Goal: Information Seeking & Learning: Learn about a topic

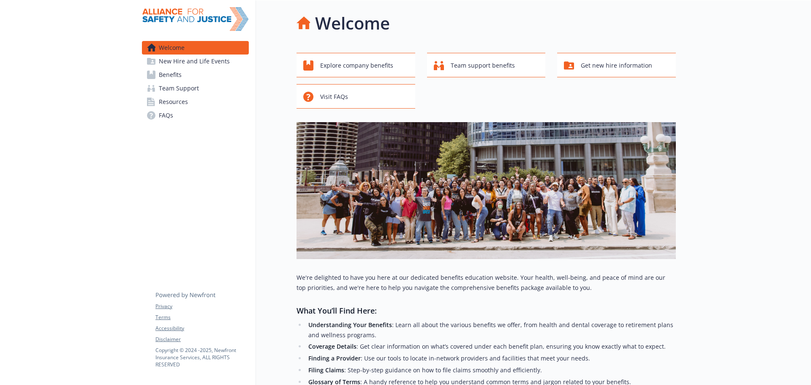
click at [194, 74] on link "Benefits" at bounding box center [195, 75] width 107 height 14
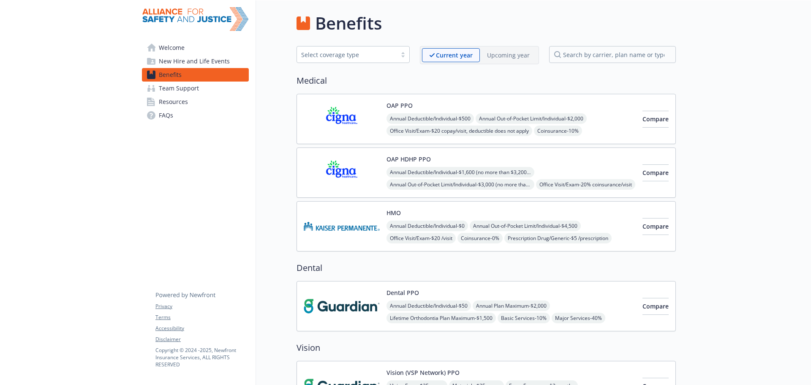
click at [372, 120] on img at bounding box center [342, 119] width 76 height 36
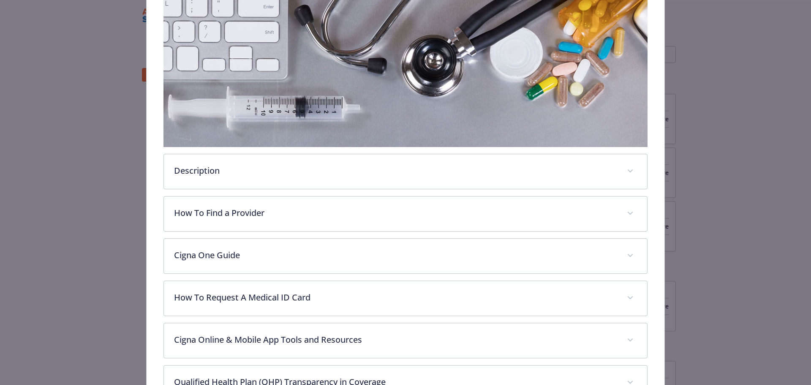
scroll to position [194, 0]
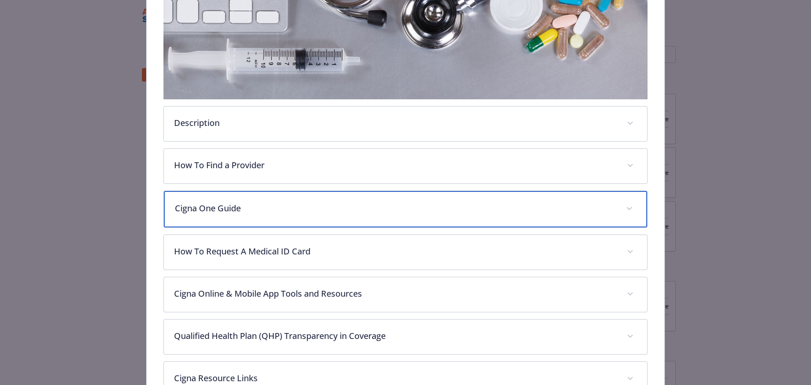
click at [273, 206] on p "Cigna One Guide" at bounding box center [396, 208] width 442 height 13
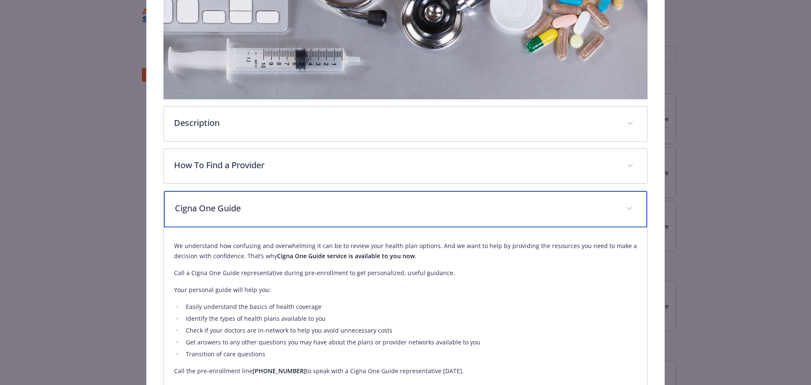
click at [265, 203] on p "Cigna One Guide" at bounding box center [396, 208] width 442 height 13
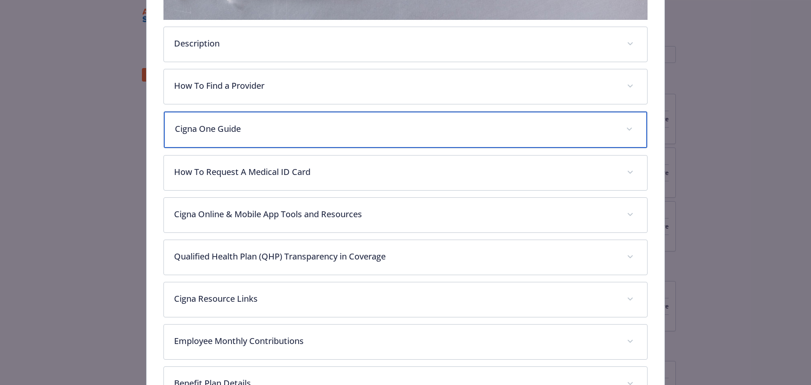
scroll to position [279, 0]
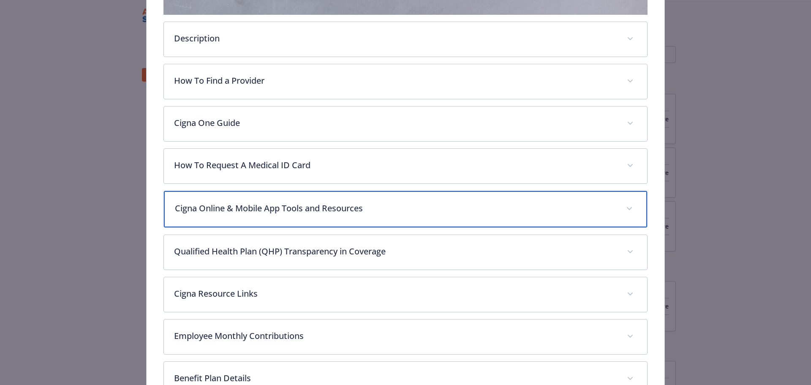
click at [265, 203] on p "Cigna Online & Mobile App Tools and Resources" at bounding box center [396, 208] width 442 height 13
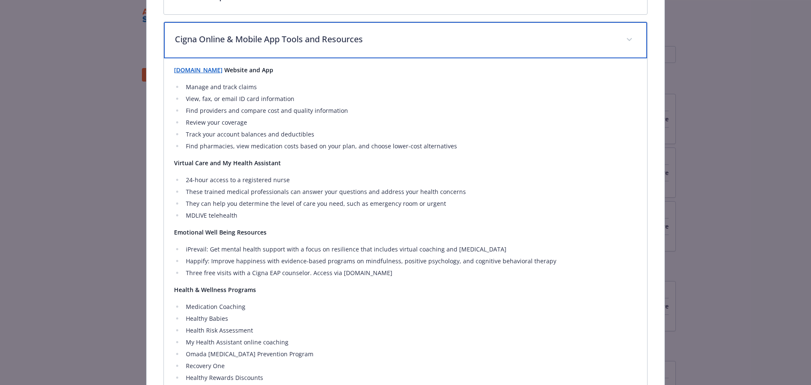
scroll to position [321, 0]
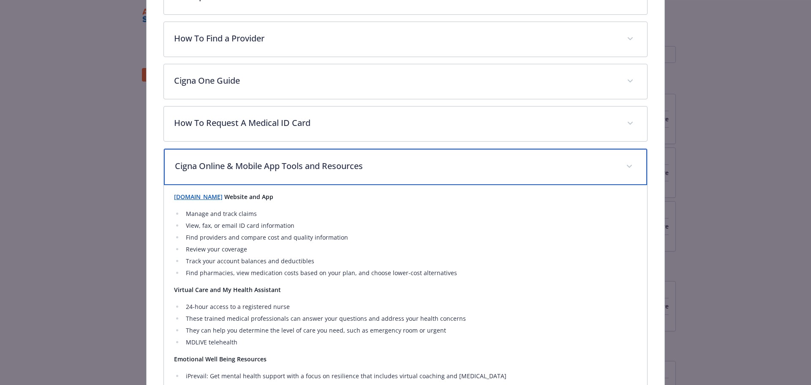
click at [277, 167] on p "Cigna Online & Mobile App Tools and Resources" at bounding box center [396, 166] width 442 height 13
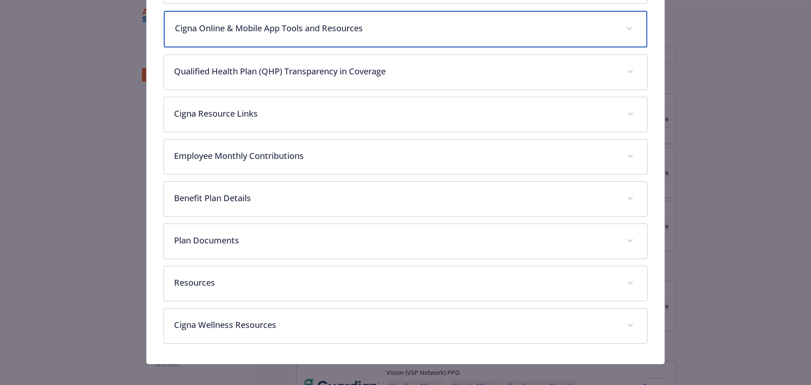
scroll to position [464, 0]
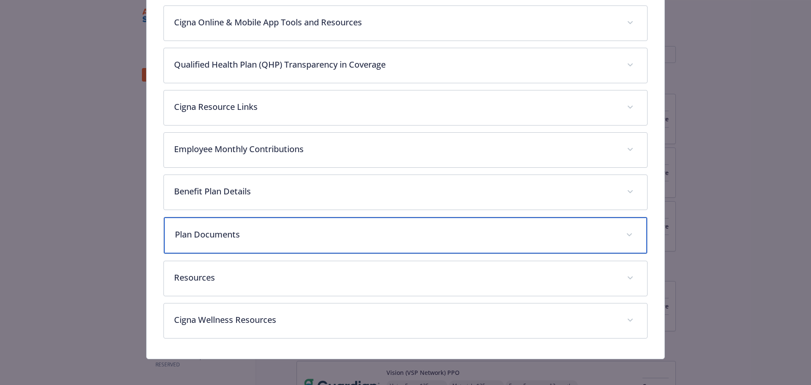
click at [246, 235] on p "Plan Documents" at bounding box center [396, 234] width 442 height 13
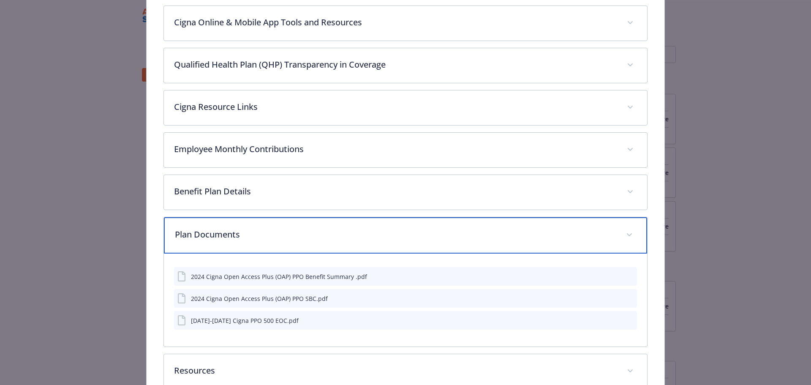
click at [246, 235] on p "Plan Documents" at bounding box center [396, 234] width 442 height 13
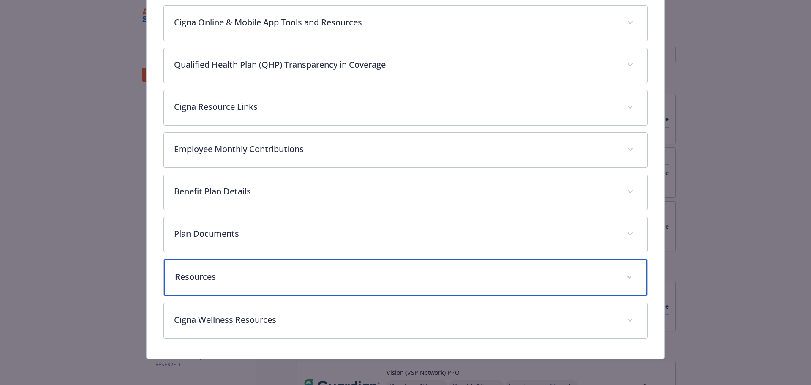
click at [246, 279] on p "Resources" at bounding box center [396, 276] width 442 height 13
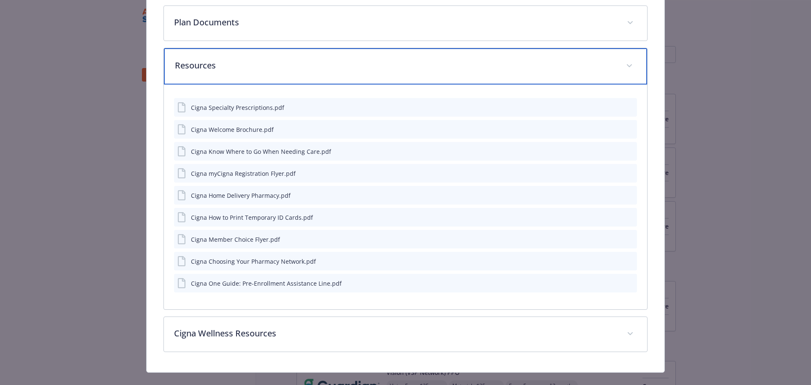
scroll to position [689, 0]
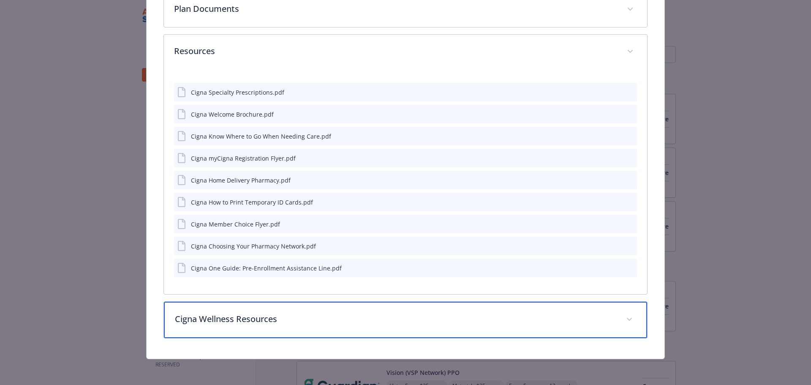
click at [270, 323] on p "Cigna Wellness Resources" at bounding box center [396, 319] width 442 height 13
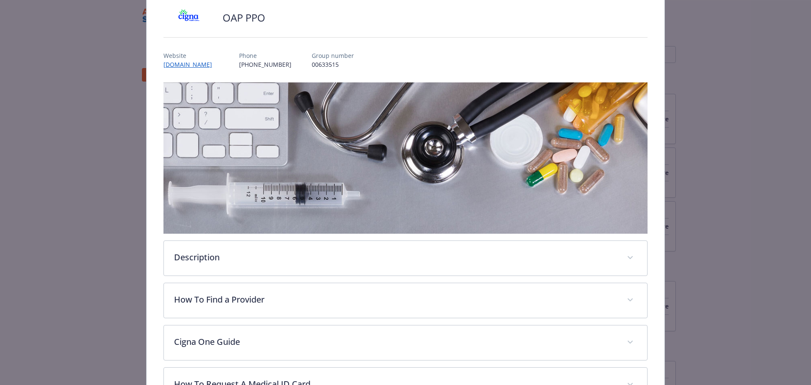
scroll to position [0, 0]
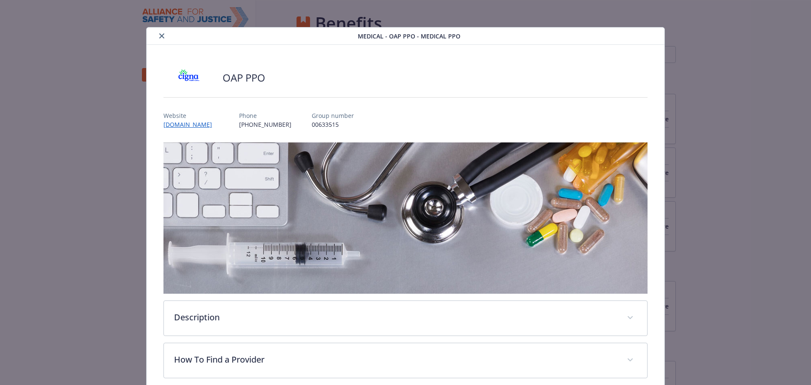
click at [159, 34] on icon "close" at bounding box center [161, 35] width 5 height 5
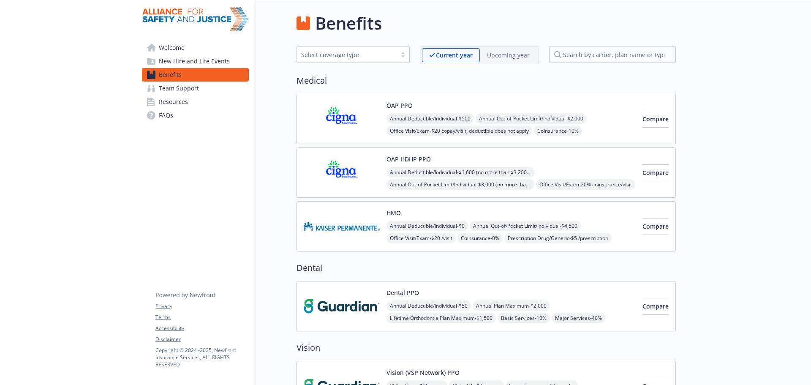
click at [451, 117] on span "Annual Deductible/Individual - $500" at bounding box center [430, 118] width 87 height 11
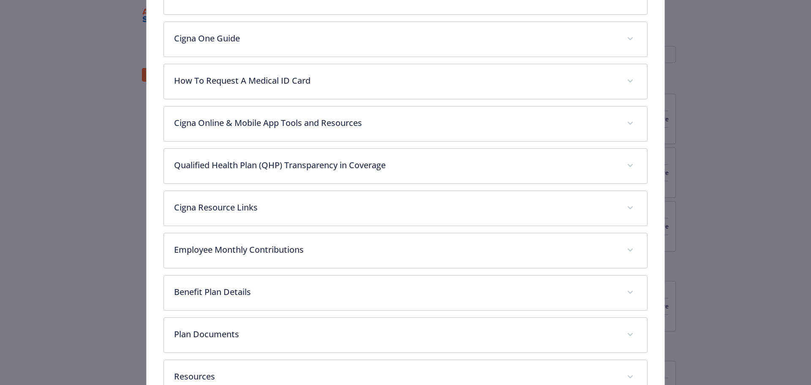
scroll to position [462, 0]
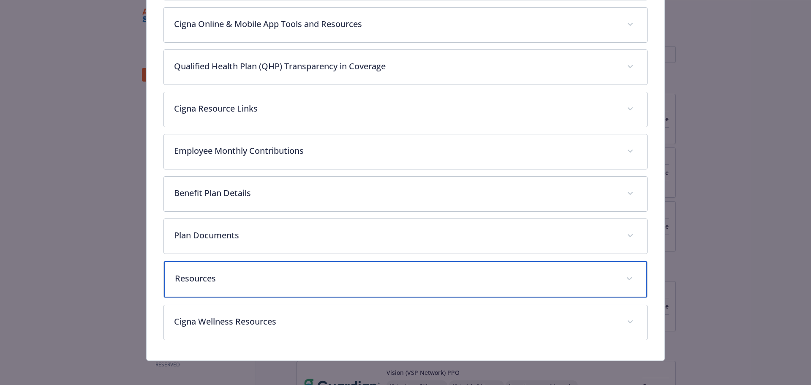
click at [273, 281] on p "Resources" at bounding box center [396, 278] width 442 height 13
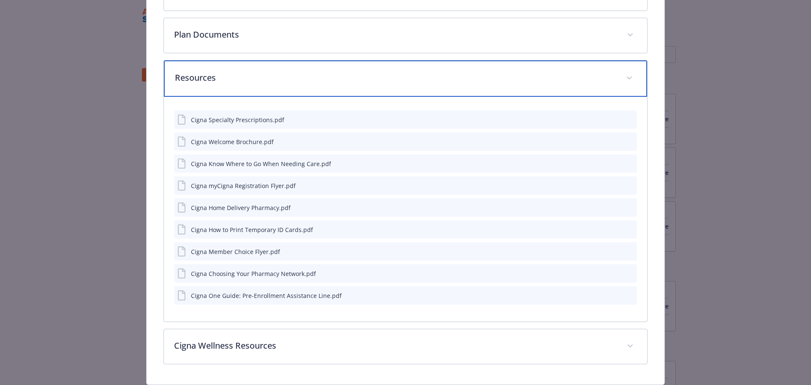
scroll to position [674, 0]
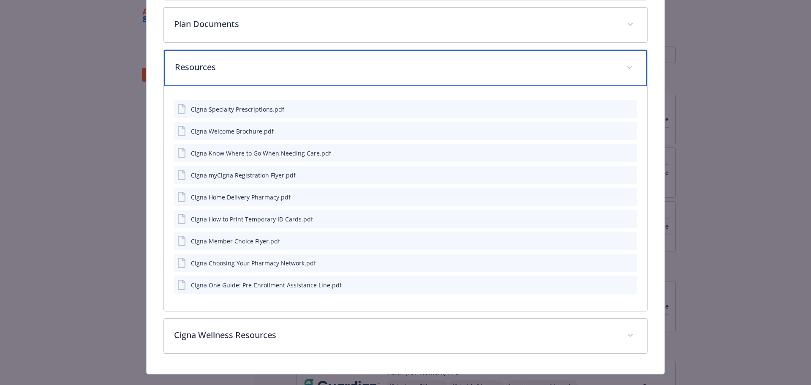
click at [318, 66] on p "Resources" at bounding box center [396, 67] width 442 height 13
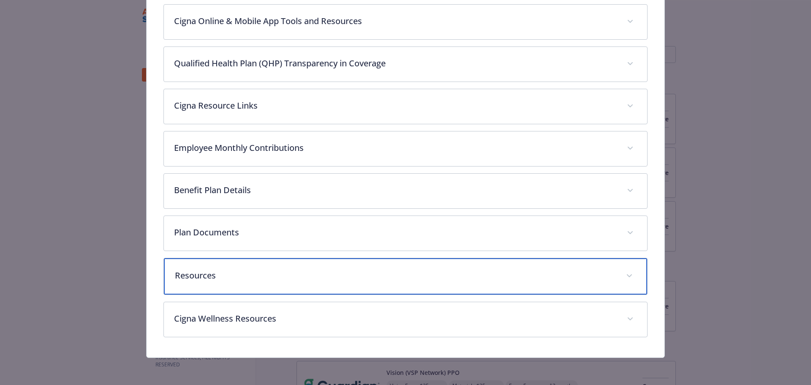
scroll to position [464, 0]
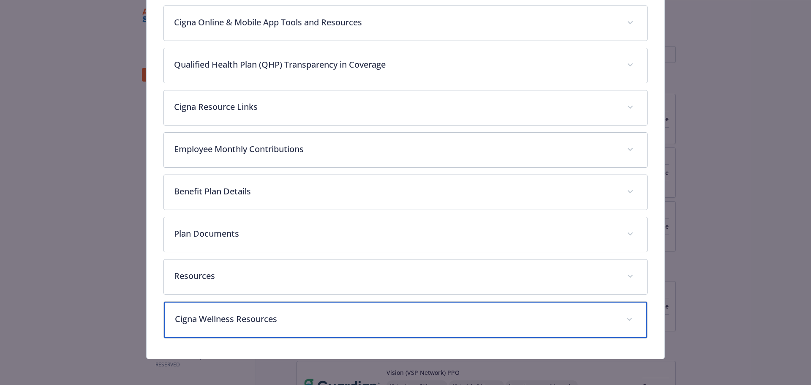
click at [274, 313] on p "Cigna Wellness Resources" at bounding box center [396, 319] width 442 height 13
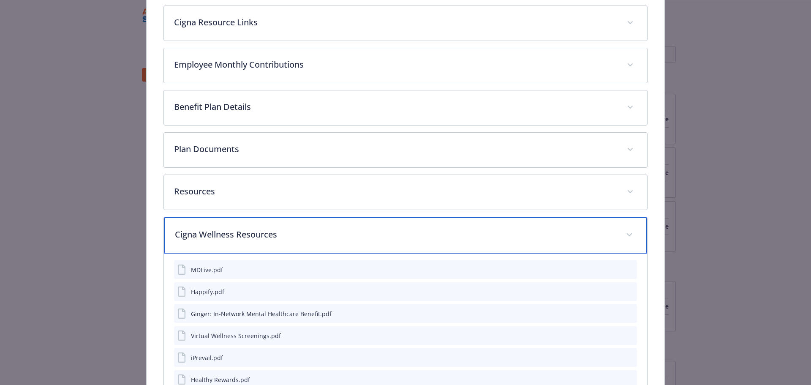
scroll to position [633, 0]
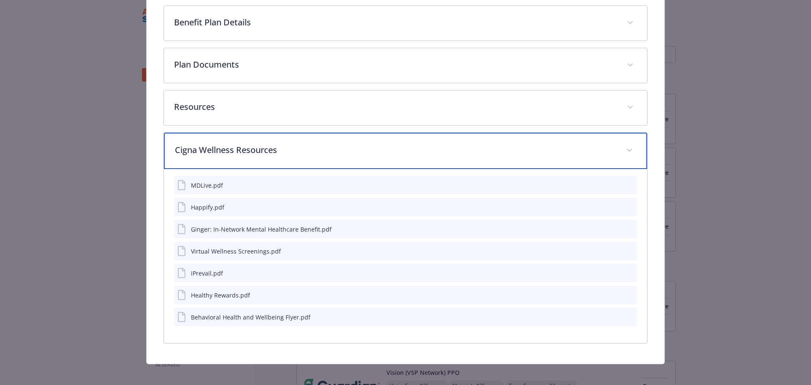
click at [336, 147] on p "Cigna Wellness Resources" at bounding box center [396, 150] width 442 height 13
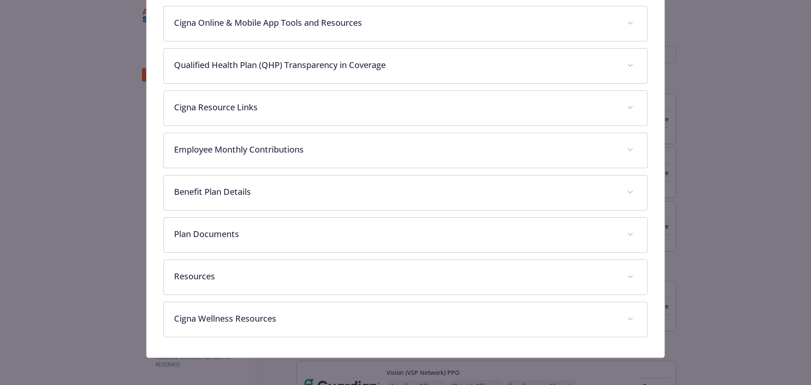
scroll to position [462, 0]
